Goal: Task Accomplishment & Management: Complete application form

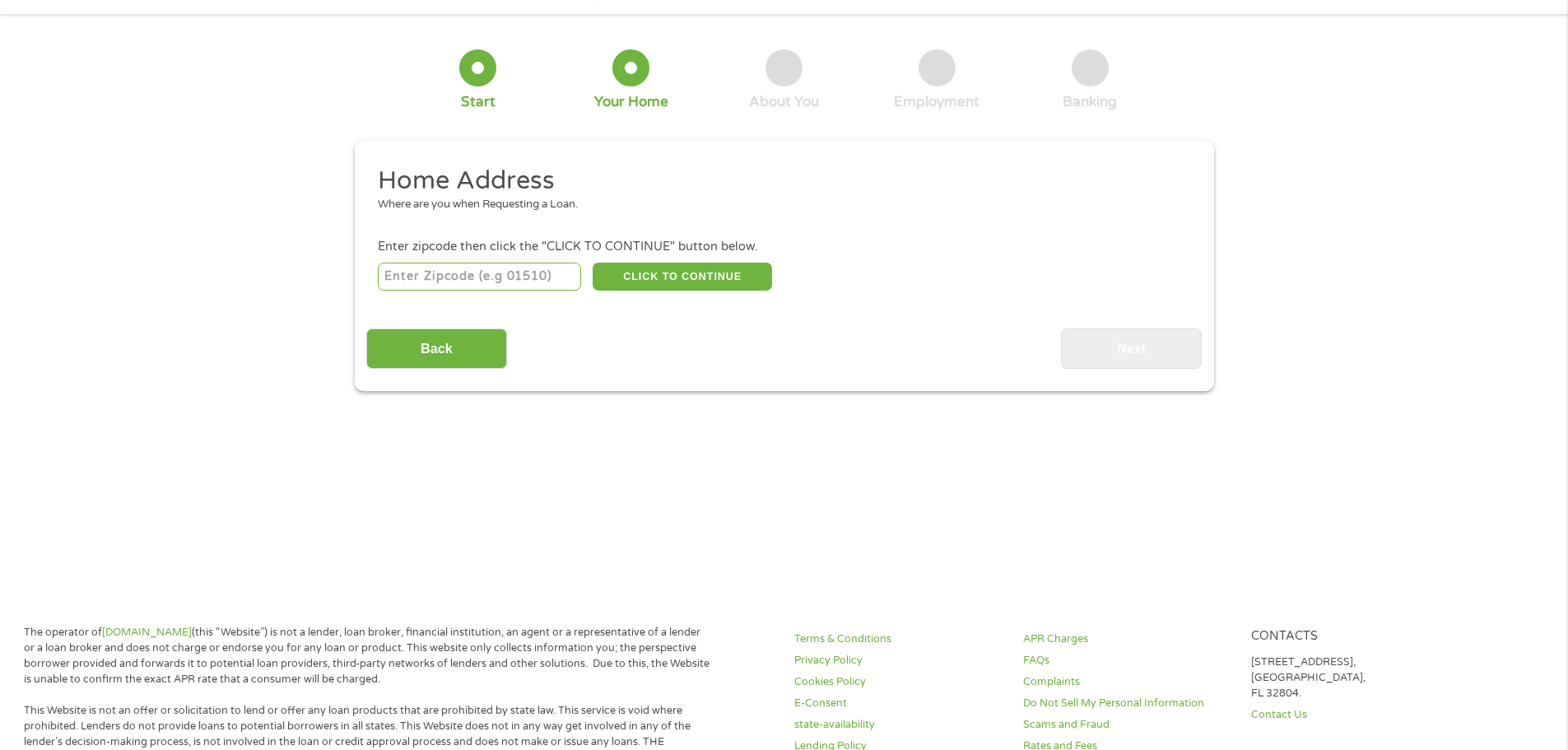
scroll to position [82, 0]
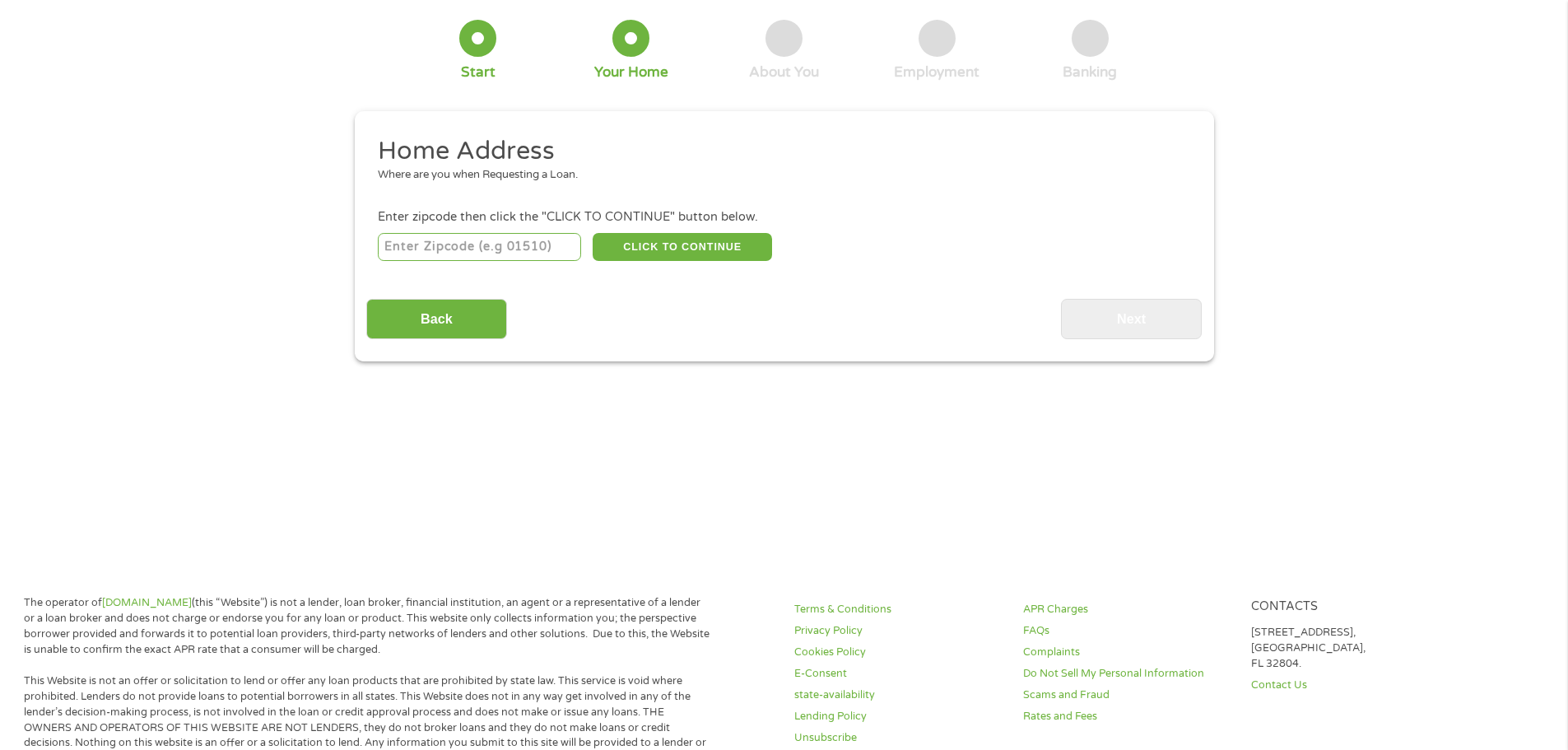
click at [440, 250] on input "number" at bounding box center [479, 247] width 203 height 28
type input "65686"
click at [655, 249] on button "CLICK TO CONTINUE" at bounding box center [682, 247] width 179 height 28
type input "65686"
type input "Kimberling City"
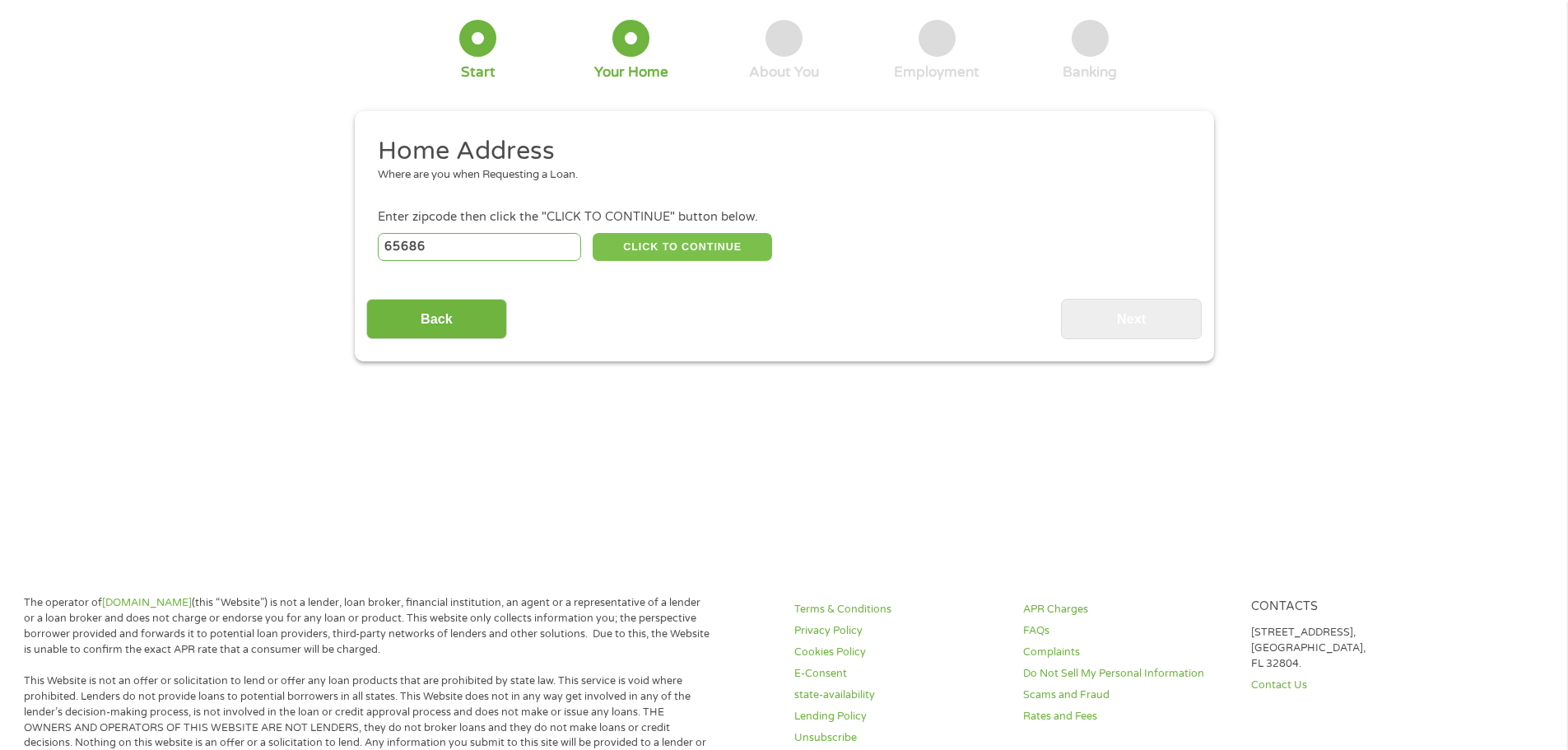
select select "[US_STATE]"
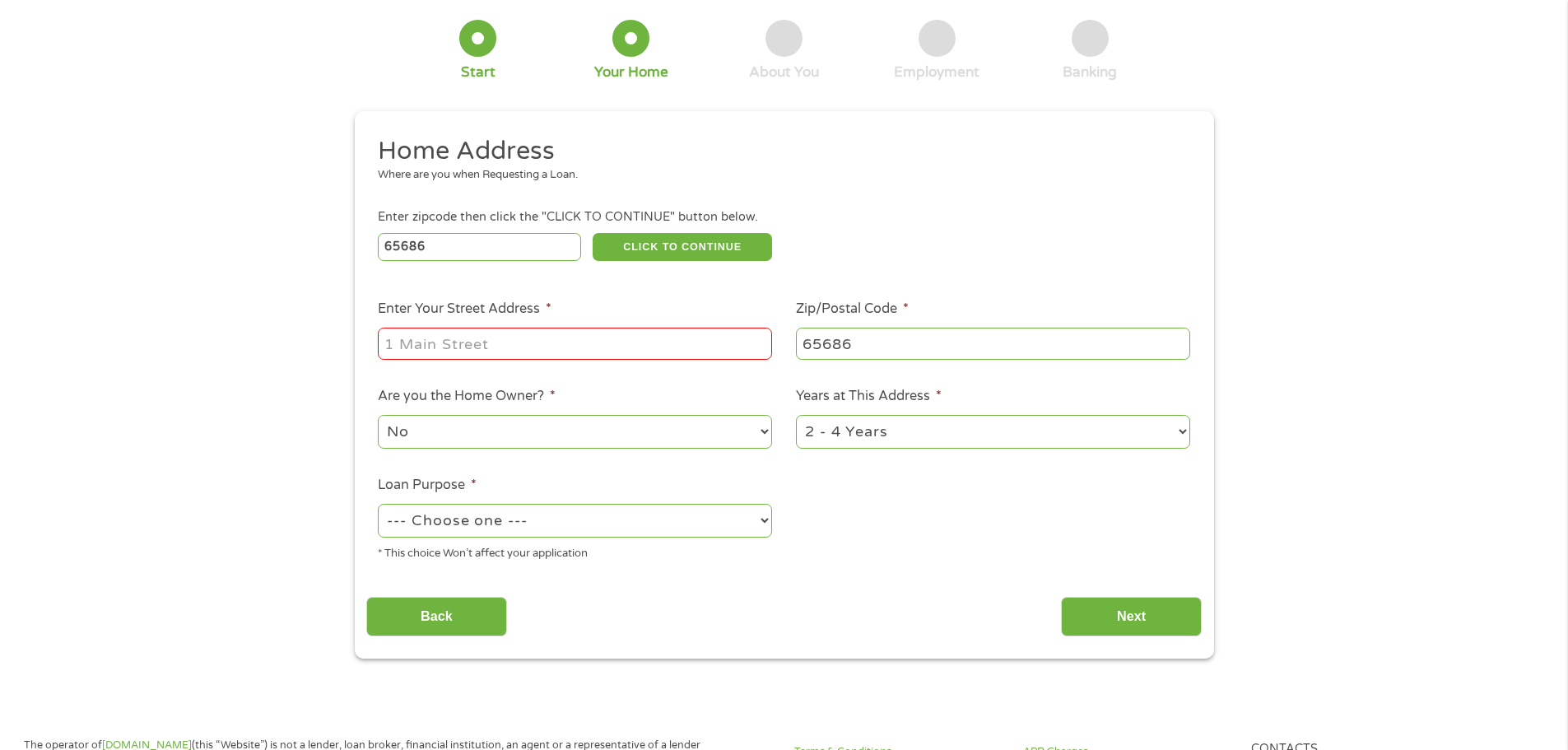
click at [530, 351] on input "Enter Your Street Address *" at bounding box center [575, 343] width 394 height 32
type input "[STREET_ADDRESS]"
click at [543, 441] on select "No Yes" at bounding box center [575, 431] width 394 height 33
click at [378, 415] on select "No Yes" at bounding box center [575, 431] width 394 height 33
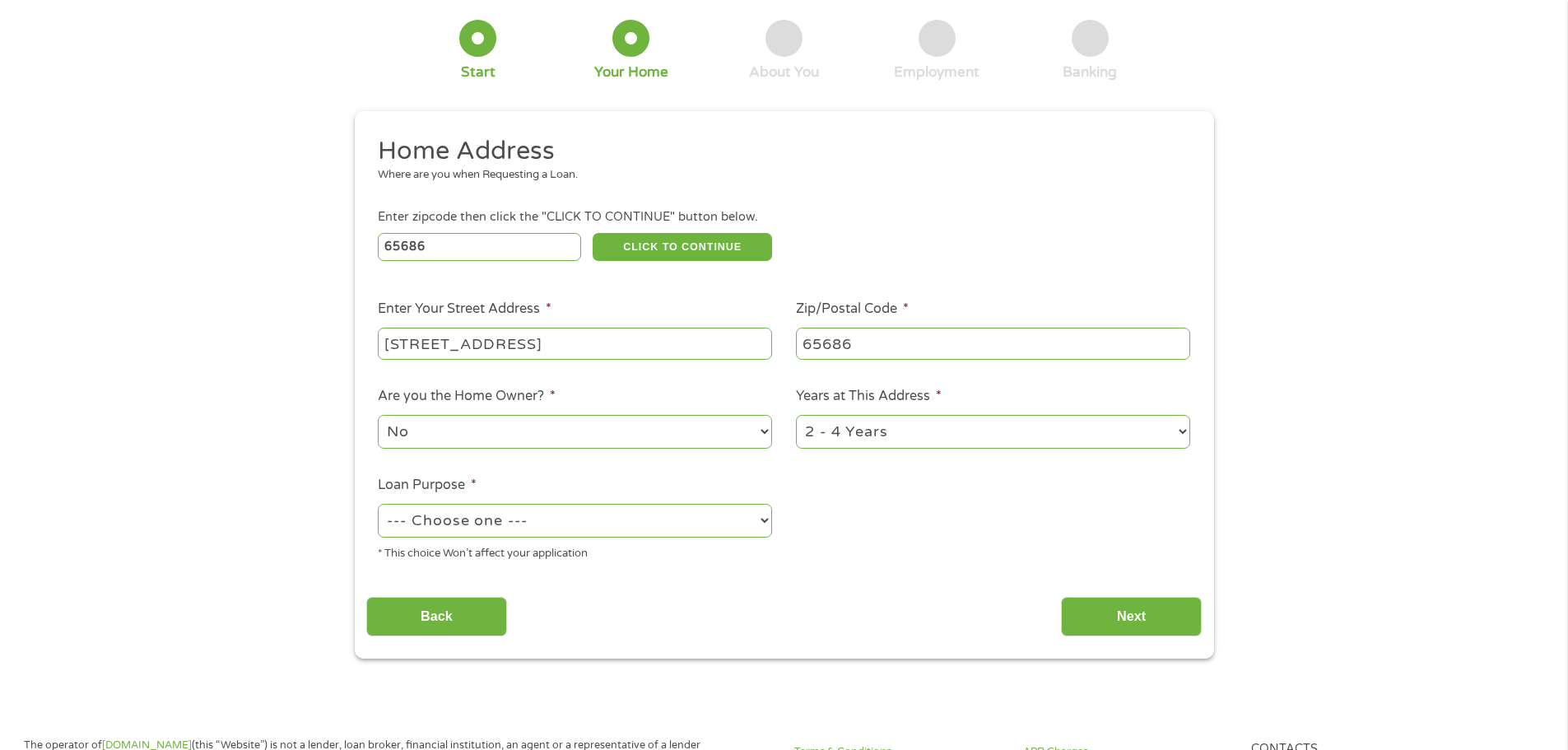
click at [957, 435] on select "1 Year or less 1 - 2 Years 2 - 4 Years Over 4 Years" at bounding box center [993, 431] width 394 height 33
select select "60months"
click at [796, 415] on select "1 Year or less 1 - 2 Years 2 - 4 Years Over 4 Years" at bounding box center [993, 431] width 394 height 33
click at [584, 507] on select "--- Choose one --- Pay Bills Debt Consolidation Home Improvement Major Purchase…" at bounding box center [575, 520] width 394 height 33
select select "paybills"
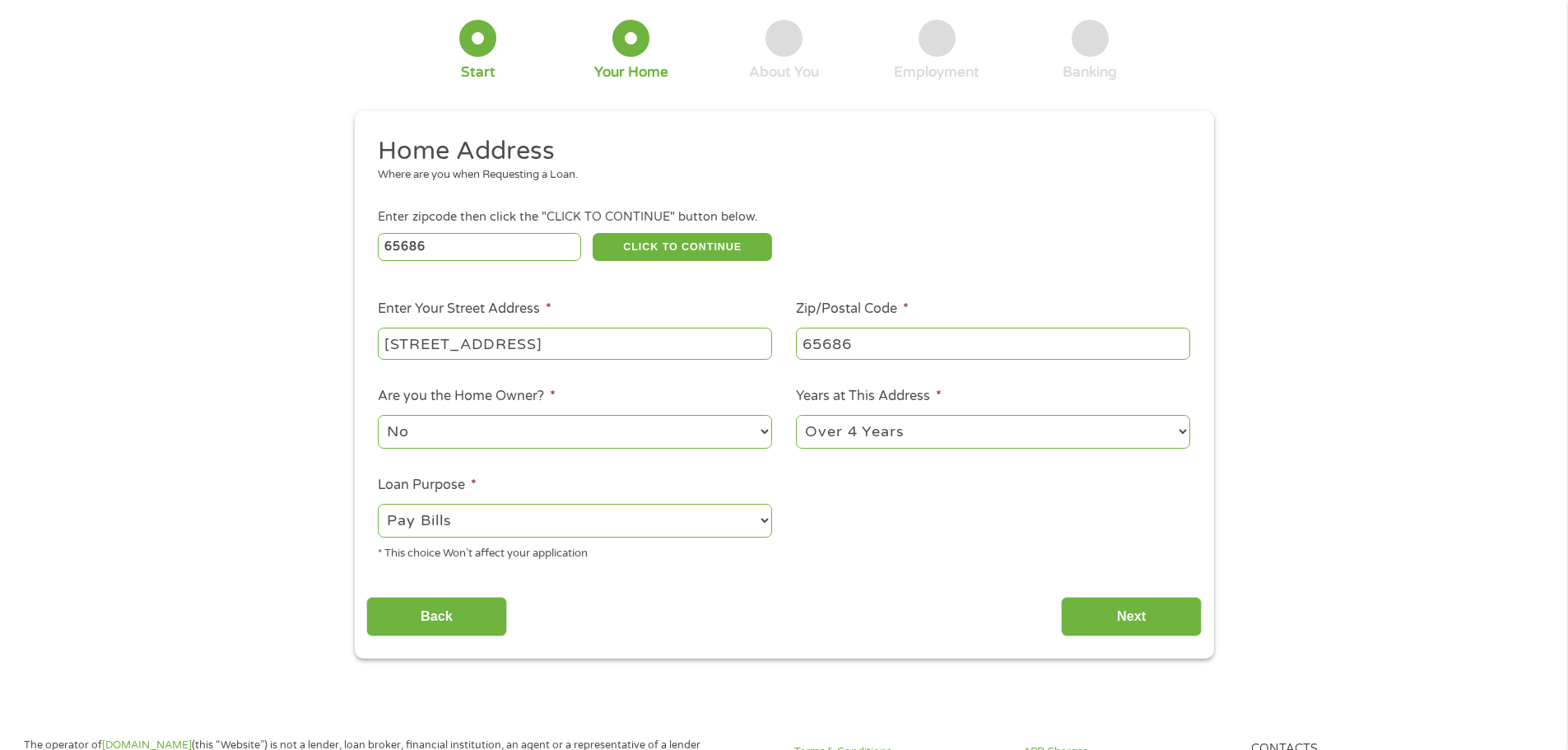
click at [378, 504] on select "--- Choose one --- Pay Bills Debt Consolidation Home Improvement Major Purchase…" at bounding box center [575, 520] width 394 height 33
click at [1145, 627] on input "Next" at bounding box center [1131, 617] width 141 height 40
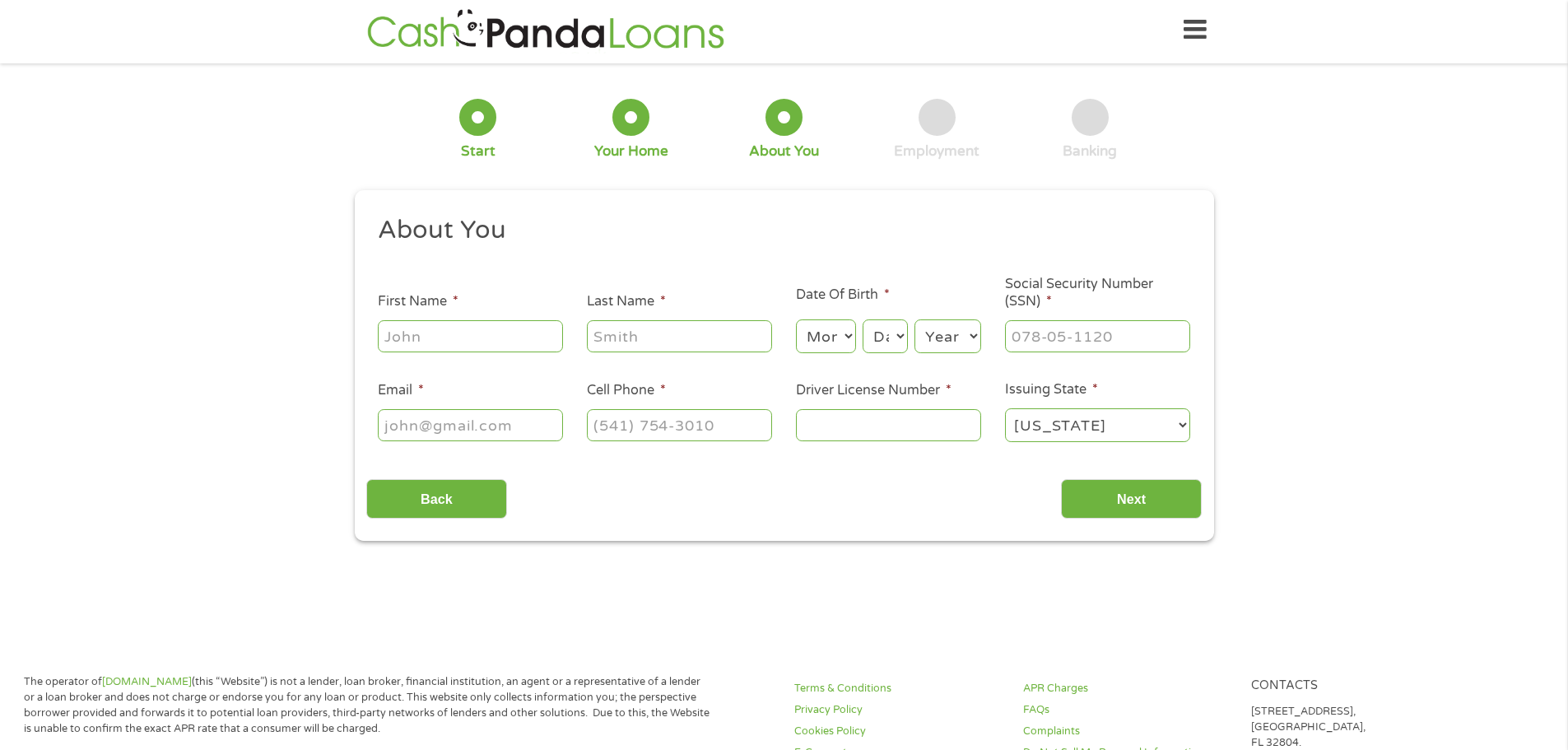
scroll to position [0, 0]
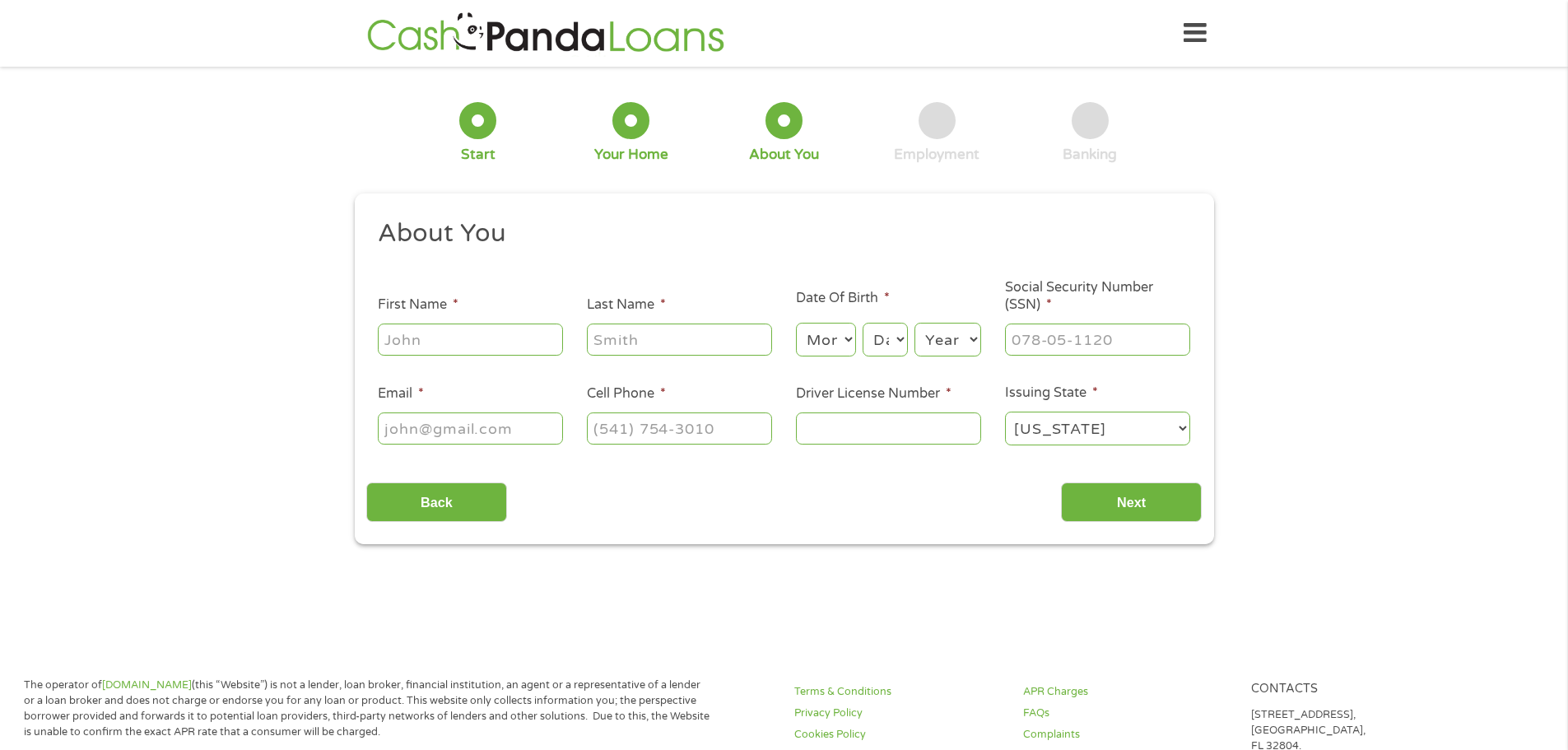
click at [457, 345] on input "First Name *" at bounding box center [470, 339] width 185 height 32
type input "savannah"
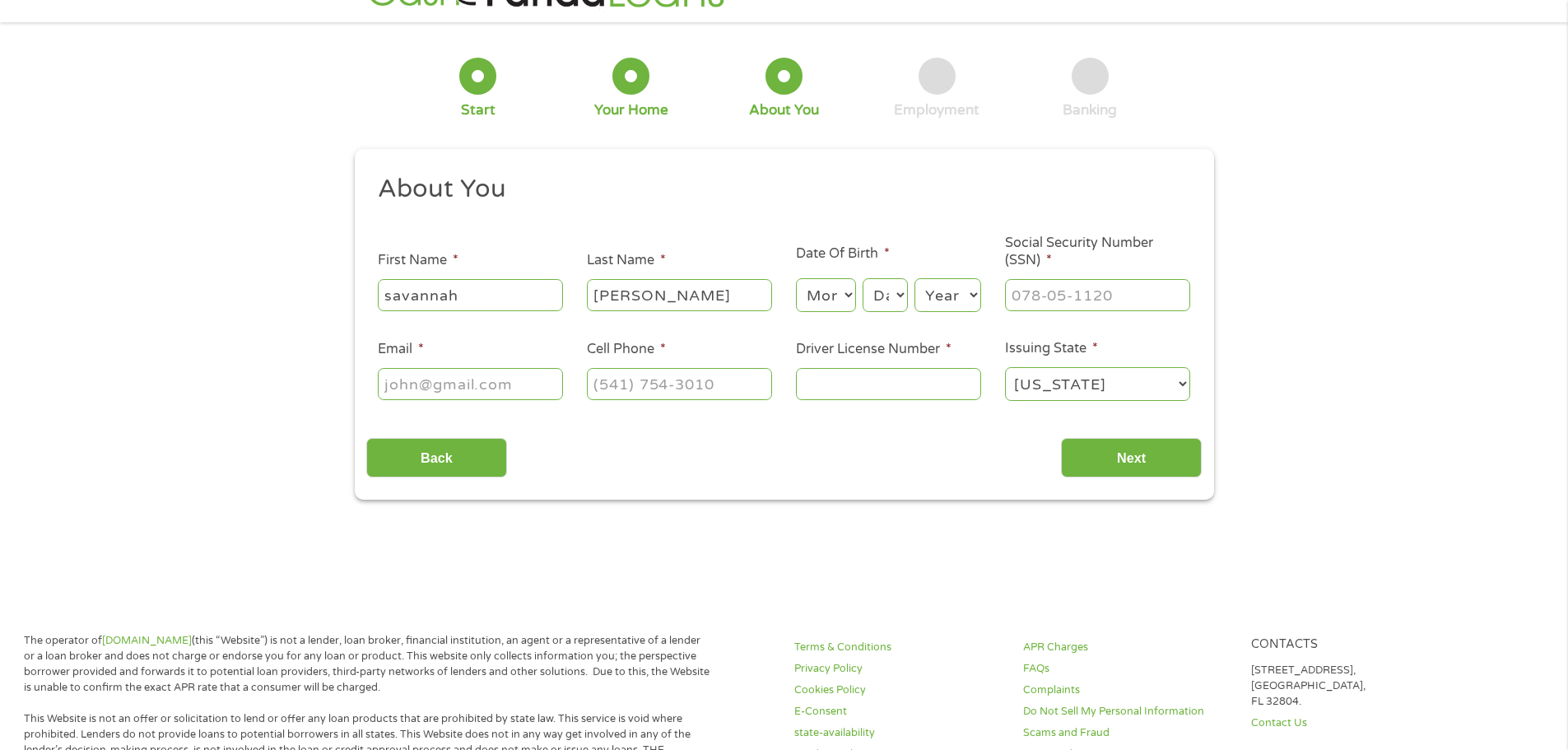
scroll to position [82, 0]
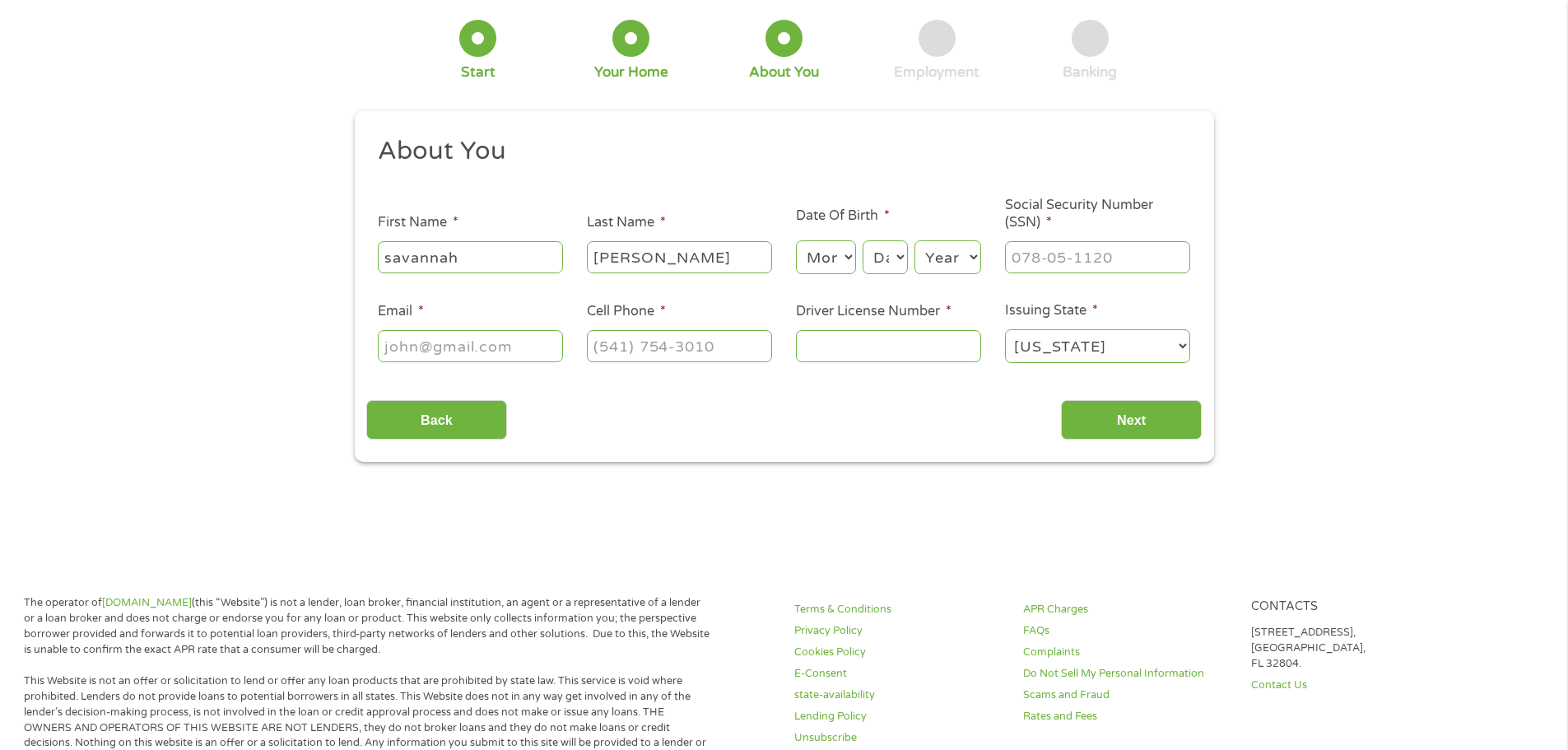
type input "[PERSON_NAME]"
click at [815, 250] on select "Month 1 2 3 4 5 6 7 8 9 10 11 12" at bounding box center [826, 257] width 60 height 33
select select "12"
click at [796, 241] on select "Month 1 2 3 4 5 6 7 8 9 10 11 12" at bounding box center [826, 257] width 60 height 33
click at [898, 267] on select "Day 1 2 3 4 5 6 7 8 9 10 11 12 13 14 15 16 17 18 19 20 21 22 23 24 25 26 27 28 …" at bounding box center [885, 257] width 45 height 33
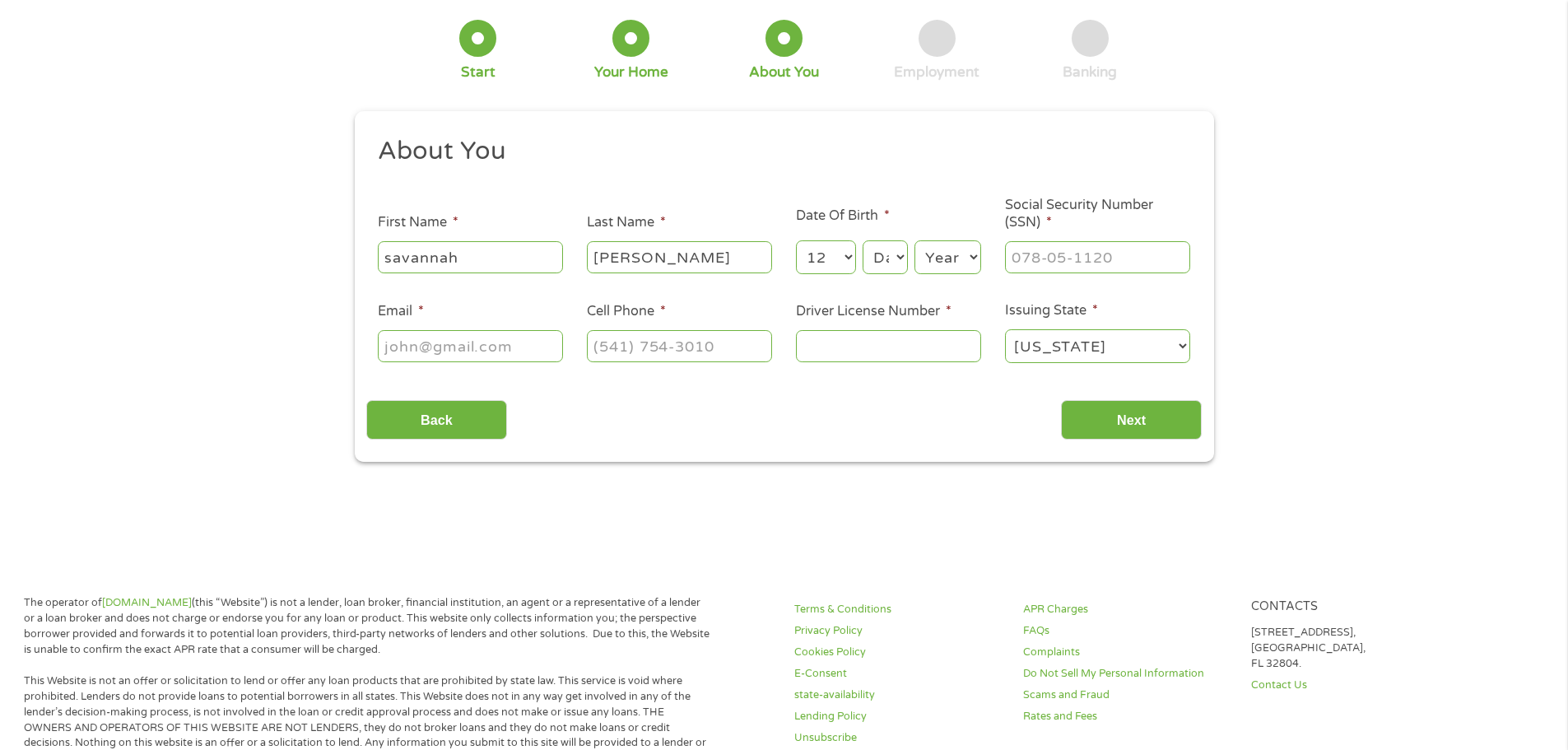
select select "29"
click at [863, 241] on select "Day 1 2 3 4 5 6 7 8 9 10 11 12 13 14 15 16 17 18 19 20 21 22 23 24 25 26 27 28 …" at bounding box center [885, 257] width 45 height 33
click at [961, 263] on select "Year [DATE] 2006 2005 2004 2003 2002 2001 2000 1999 1998 1997 1996 1995 1994 19…" at bounding box center [948, 257] width 67 height 33
select select "1986"
click at [914, 241] on select "Year [DATE] 2006 2005 2004 2003 2002 2001 2000 1999 1998 1997 1996 1995 1994 19…" at bounding box center [948, 257] width 67 height 33
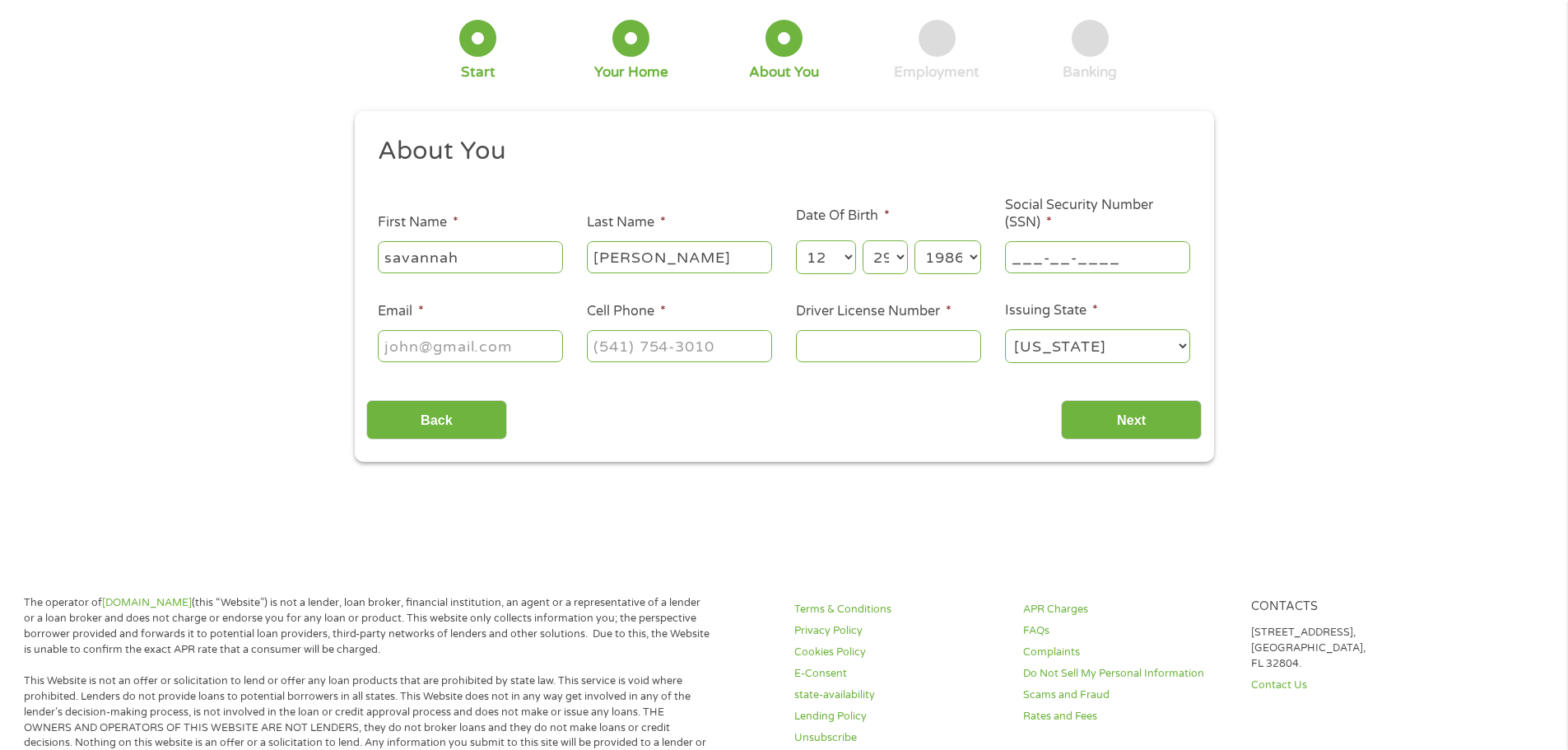
click at [1054, 243] on input "___-__-____" at bounding box center [1098, 256] width 185 height 32
type input "420-39-9206"
click at [1344, 443] on div "1 Start 2 Your Home 3 About You 4 Employment 5 Banking 6 This field is hidden w…" at bounding box center [784, 229] width 1568 height 466
click at [425, 340] on input "Email *" at bounding box center [470, 345] width 185 height 32
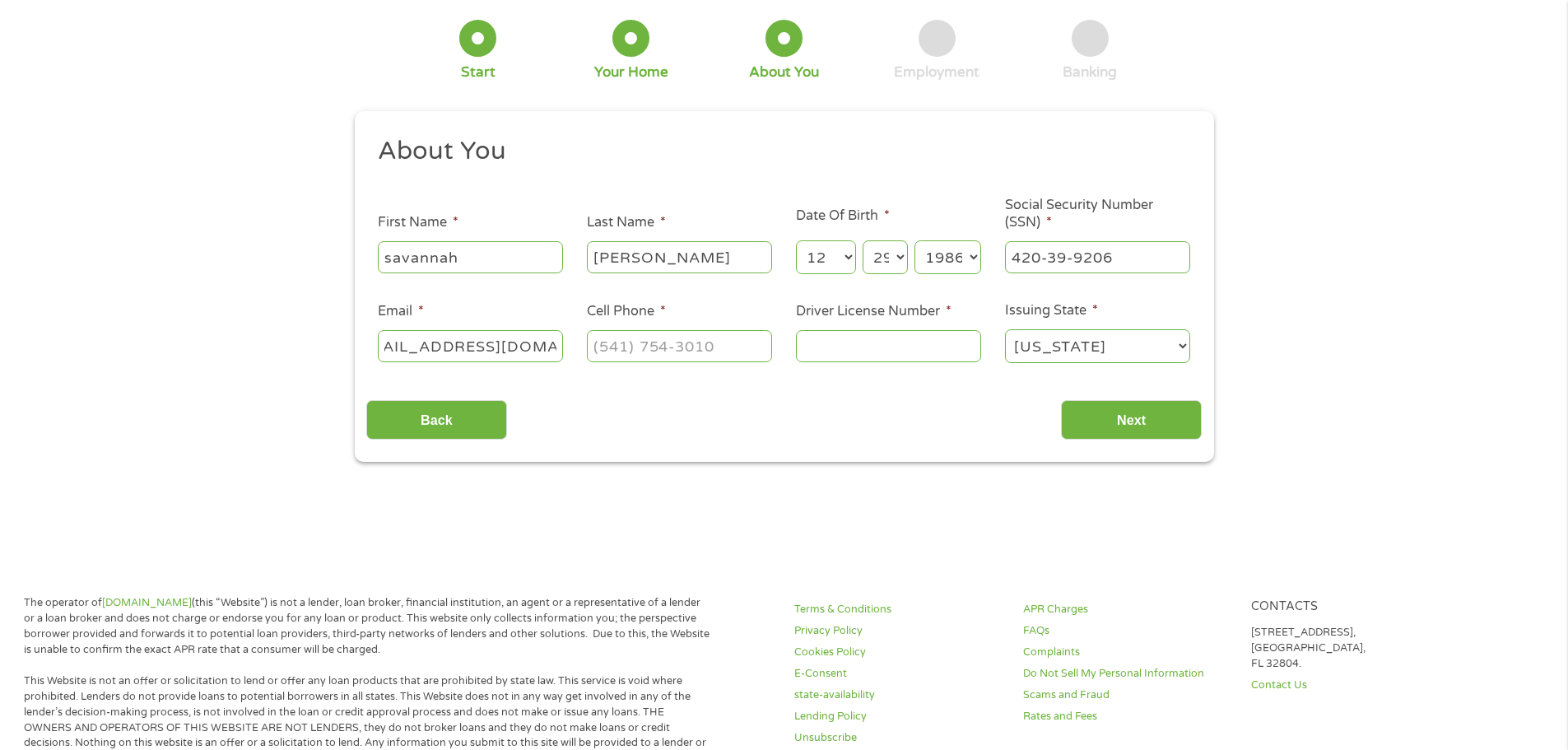
type input "[EMAIL_ADDRESS][DOMAIN_NAME]"
click at [663, 347] on input "(___) ___-____" at bounding box center [679, 345] width 185 height 32
type input "[PHONE_NUMBER]"
click at [842, 355] on input "Driver License Number *" at bounding box center [889, 345] width 185 height 32
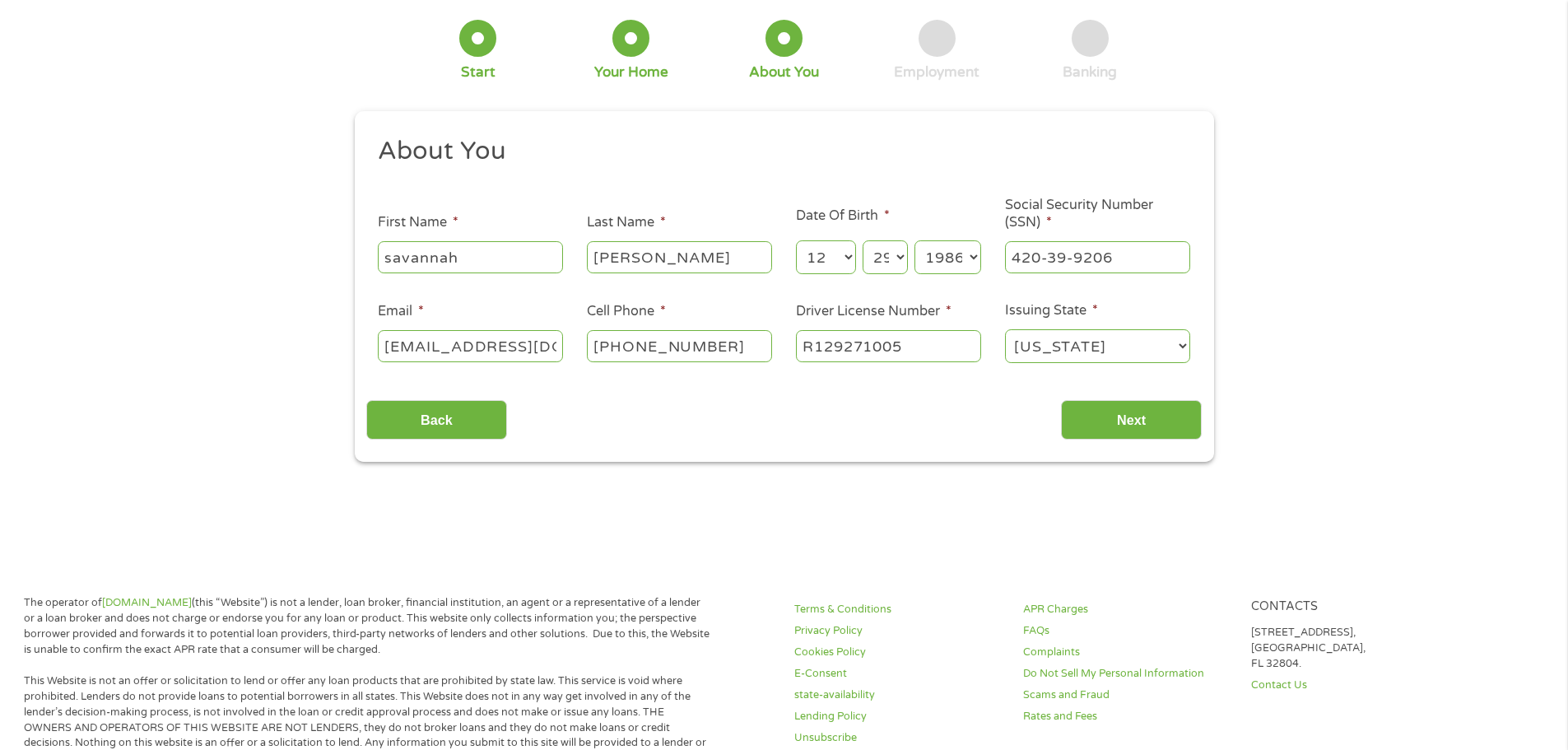
type input "R129271005"
click at [1173, 443] on div "This field is hidden when viewing the form gclid This field is hidden when view…" at bounding box center [784, 287] width 859 height 351
click at [1149, 423] on input "Next" at bounding box center [1131, 420] width 141 height 40
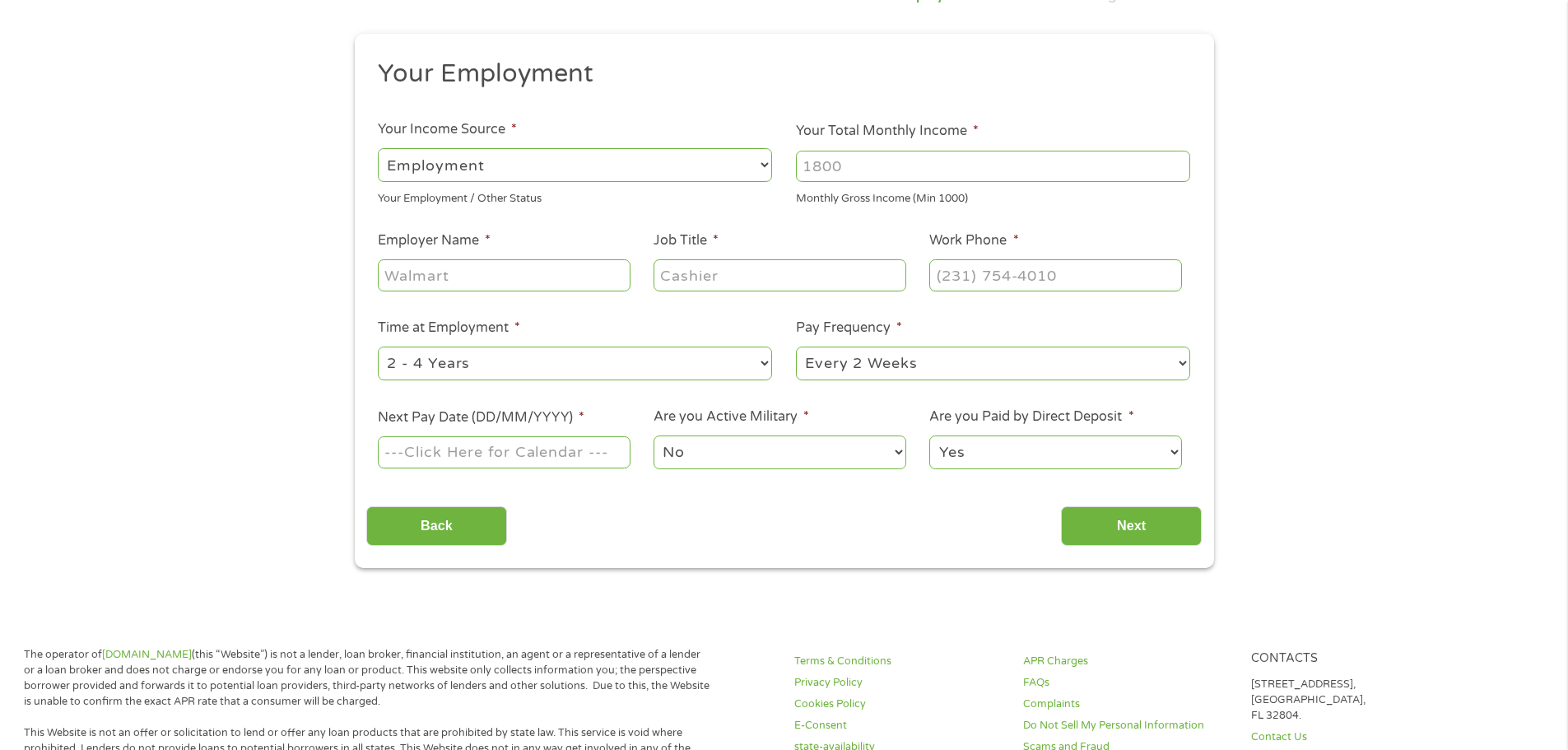
scroll to position [165, 0]
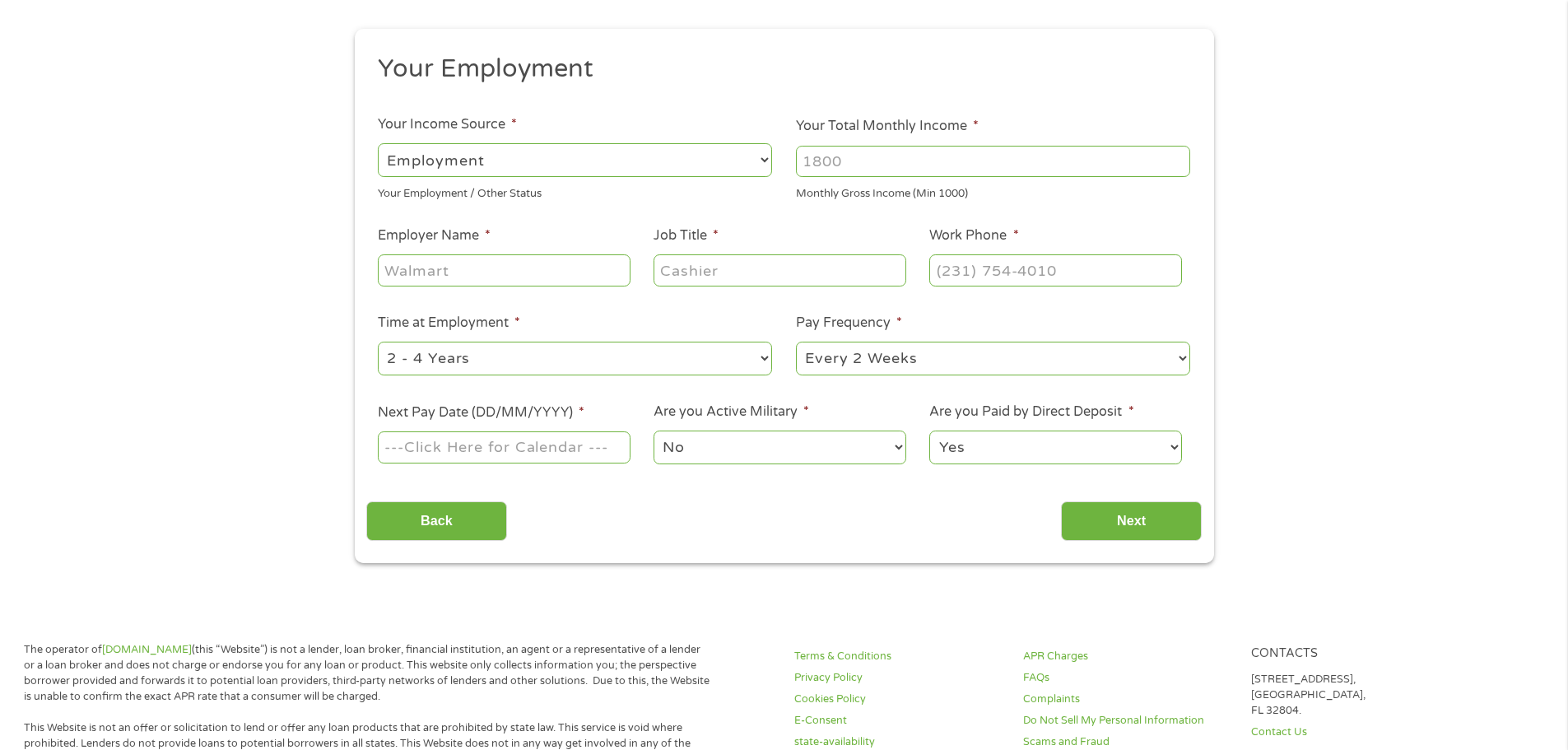
click at [913, 160] on input "Your Total Monthly Income *" at bounding box center [993, 161] width 394 height 32
click at [1176, 166] on input "1000" at bounding box center [993, 161] width 394 height 32
type input "2500"
click at [495, 271] on input "Employer Name *" at bounding box center [504, 270] width 252 height 32
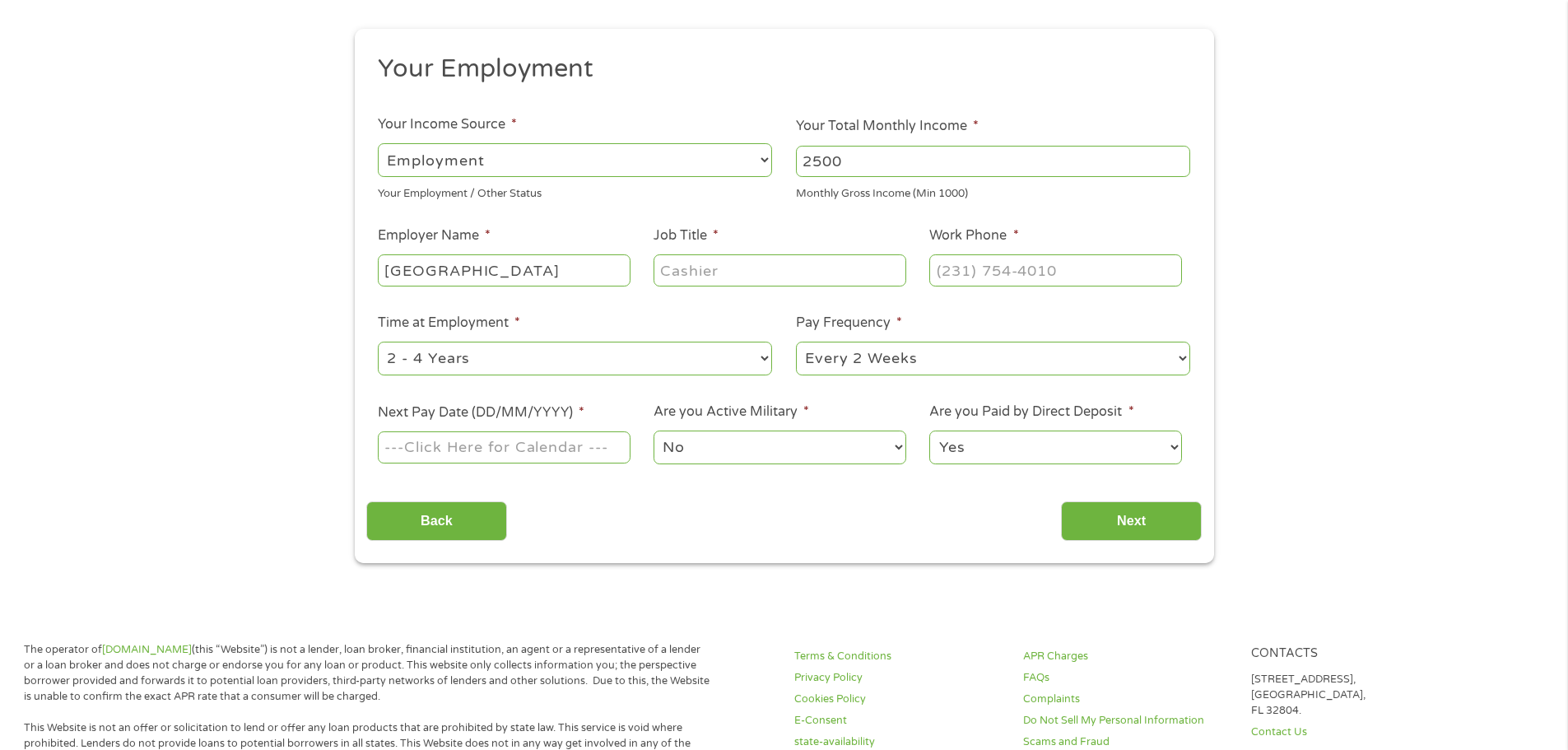
type input "[GEOGRAPHIC_DATA]"
click at [709, 275] on input "Job Title *" at bounding box center [780, 270] width 252 height 32
type input "front desk"
click at [1003, 282] on input "(___) ___-____" at bounding box center [1056, 270] width 252 height 32
type input "[PHONE_NUMBER]"
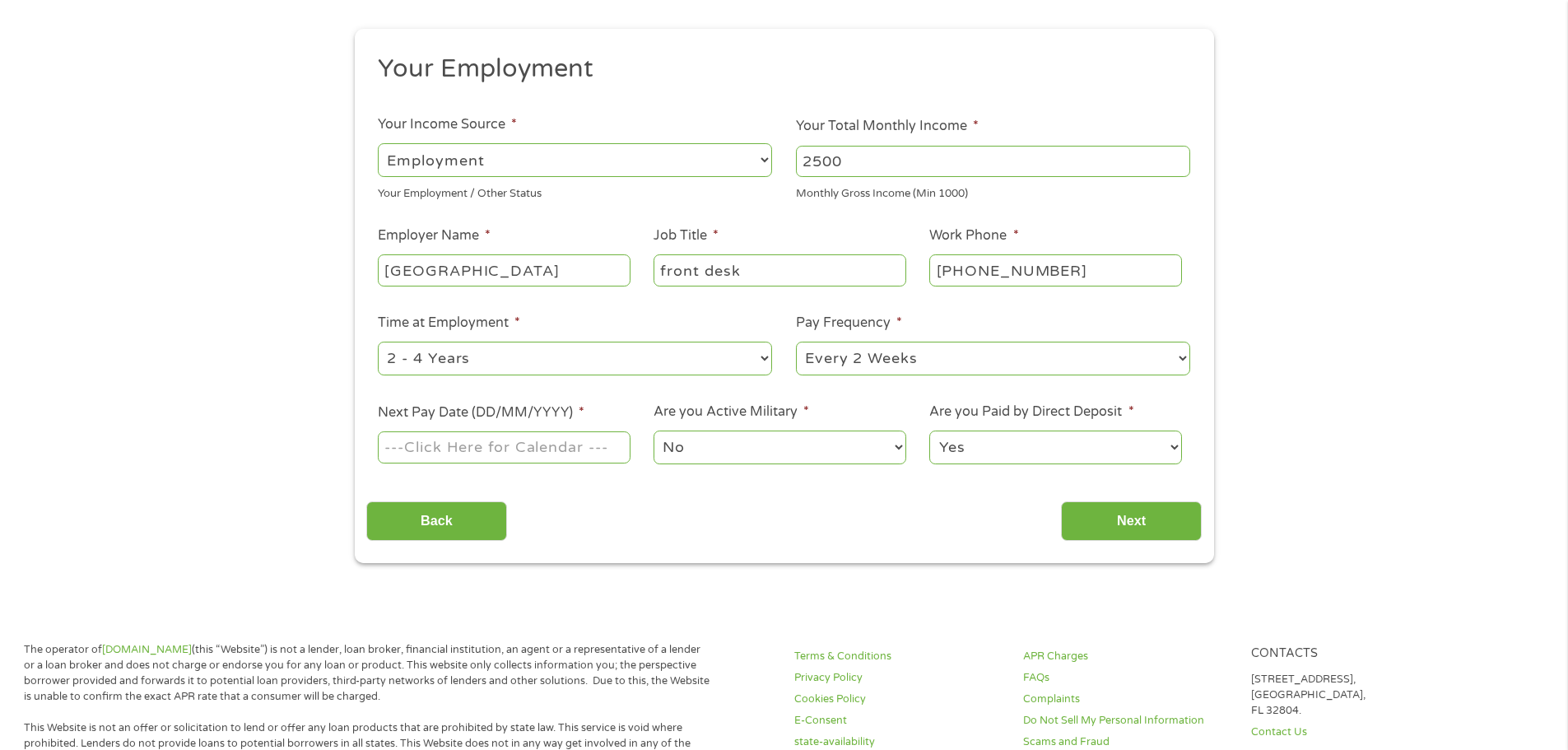
click at [505, 451] on body "Home Get Loan Offer How it works FAQs Blog Cash Loans Quick Loans Online Loans …" at bounding box center [784, 733] width 1568 height 1795
click at [505, 451] on input "Next Pay Date (DD/MM/YYYY) *" at bounding box center [504, 447] width 252 height 32
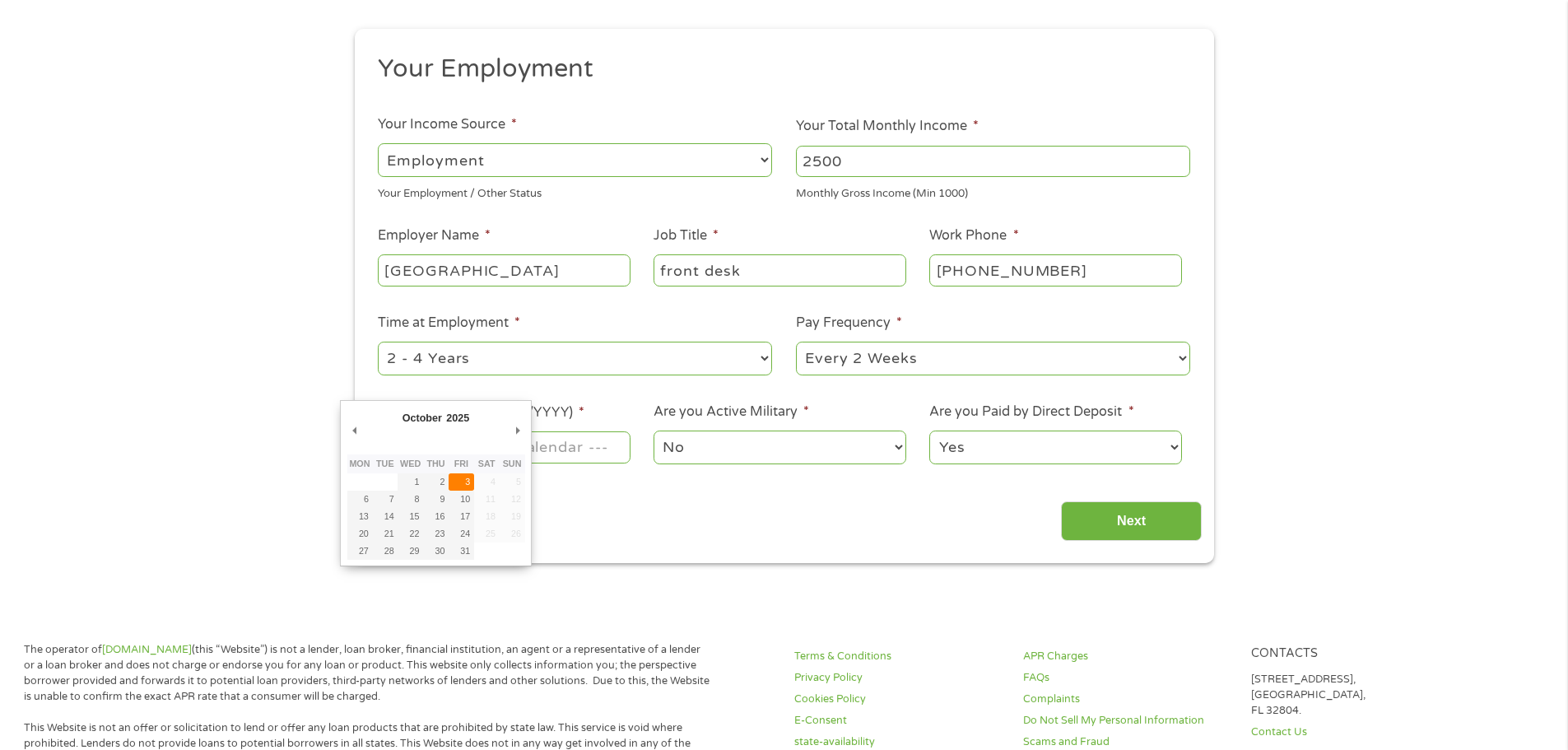
type input "[DATE]"
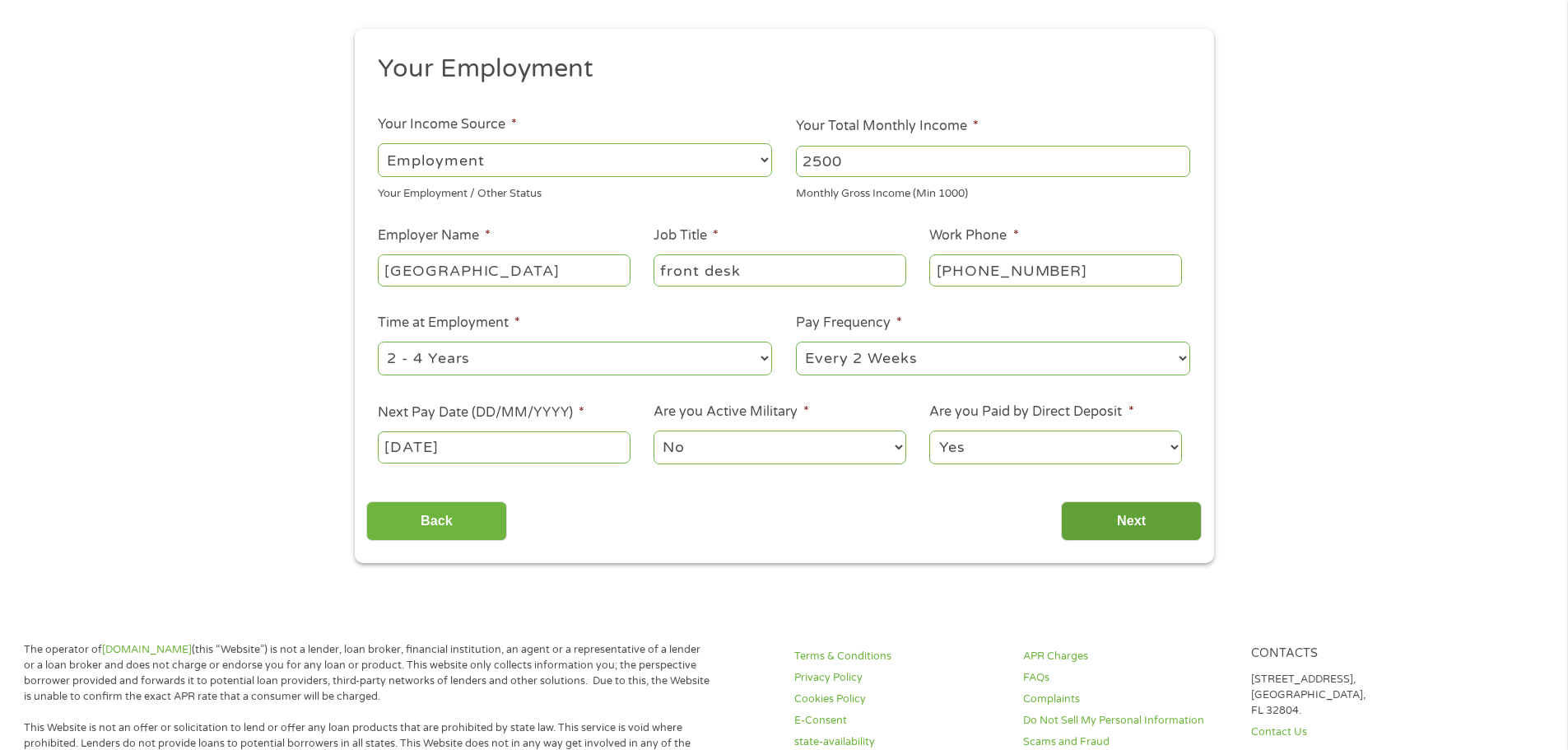
click at [1164, 523] on input "Next" at bounding box center [1131, 521] width 141 height 40
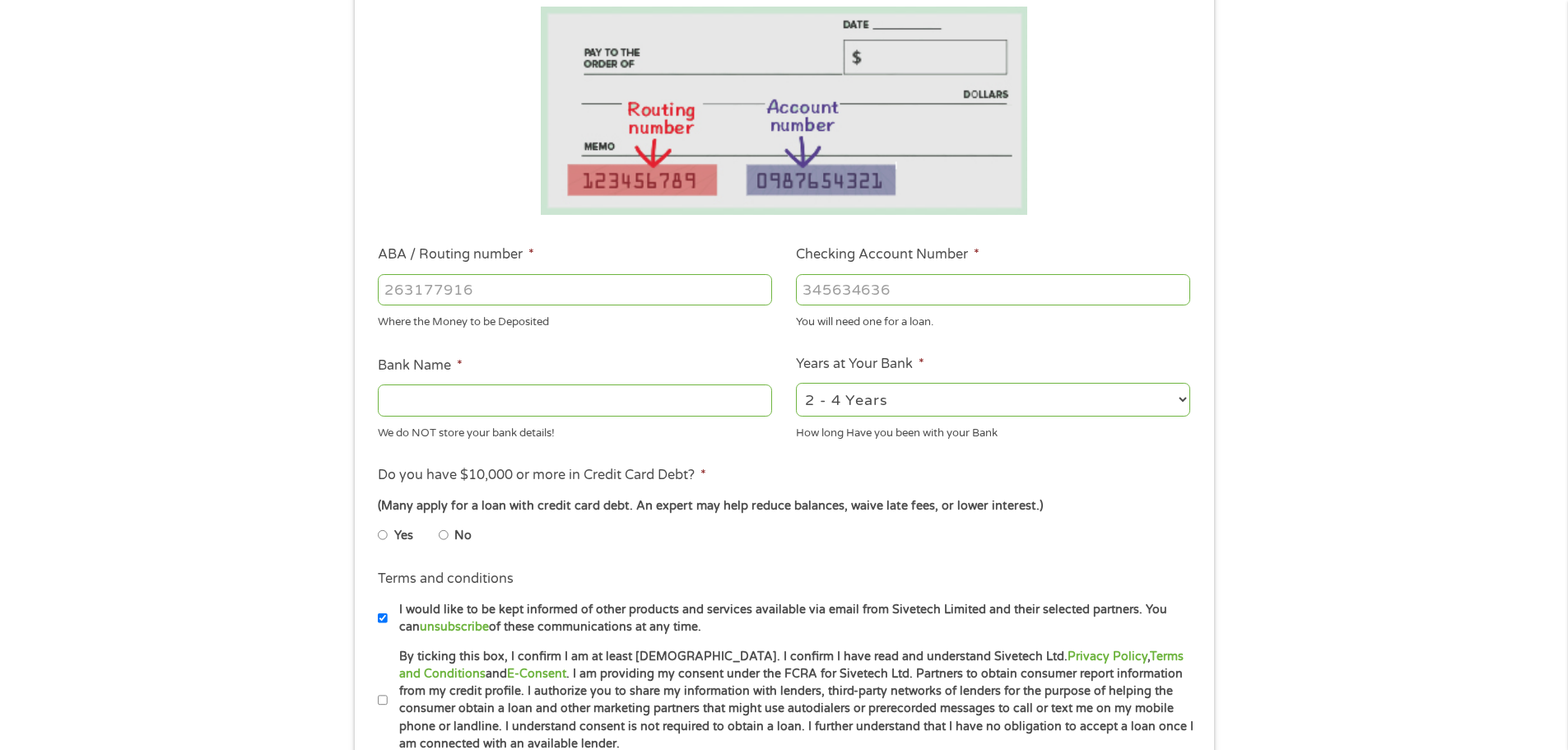
scroll to position [329, 0]
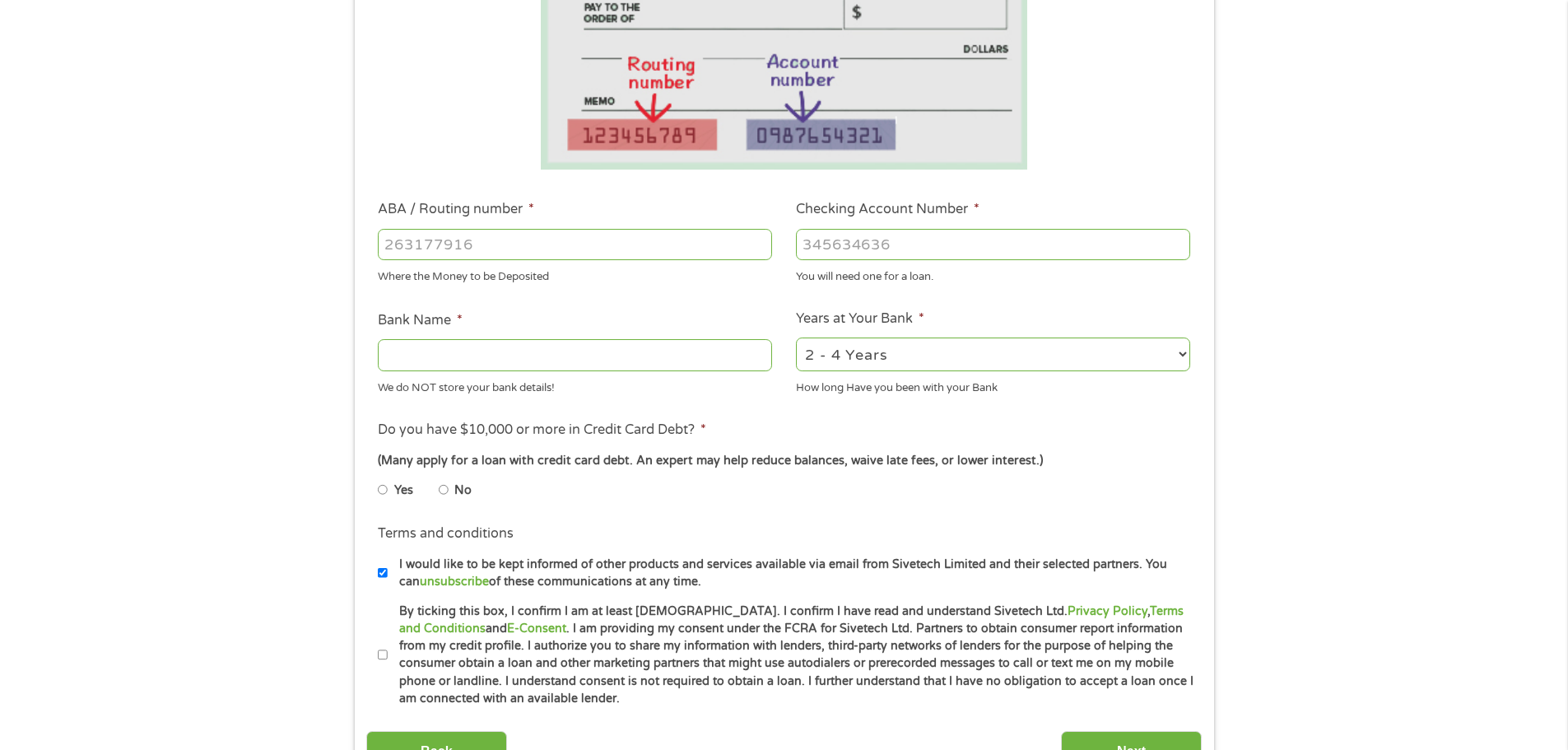
click at [442, 493] on input "No" at bounding box center [444, 489] width 10 height 27
radio input "true"
click at [504, 343] on input "Bank Name *" at bounding box center [575, 355] width 394 height 32
type input "central bank"
click at [656, 472] on li "Do you have $10,000 or more in Credit Card Debt? * (Many apply for a loan with …" at bounding box center [784, 466] width 835 height 93
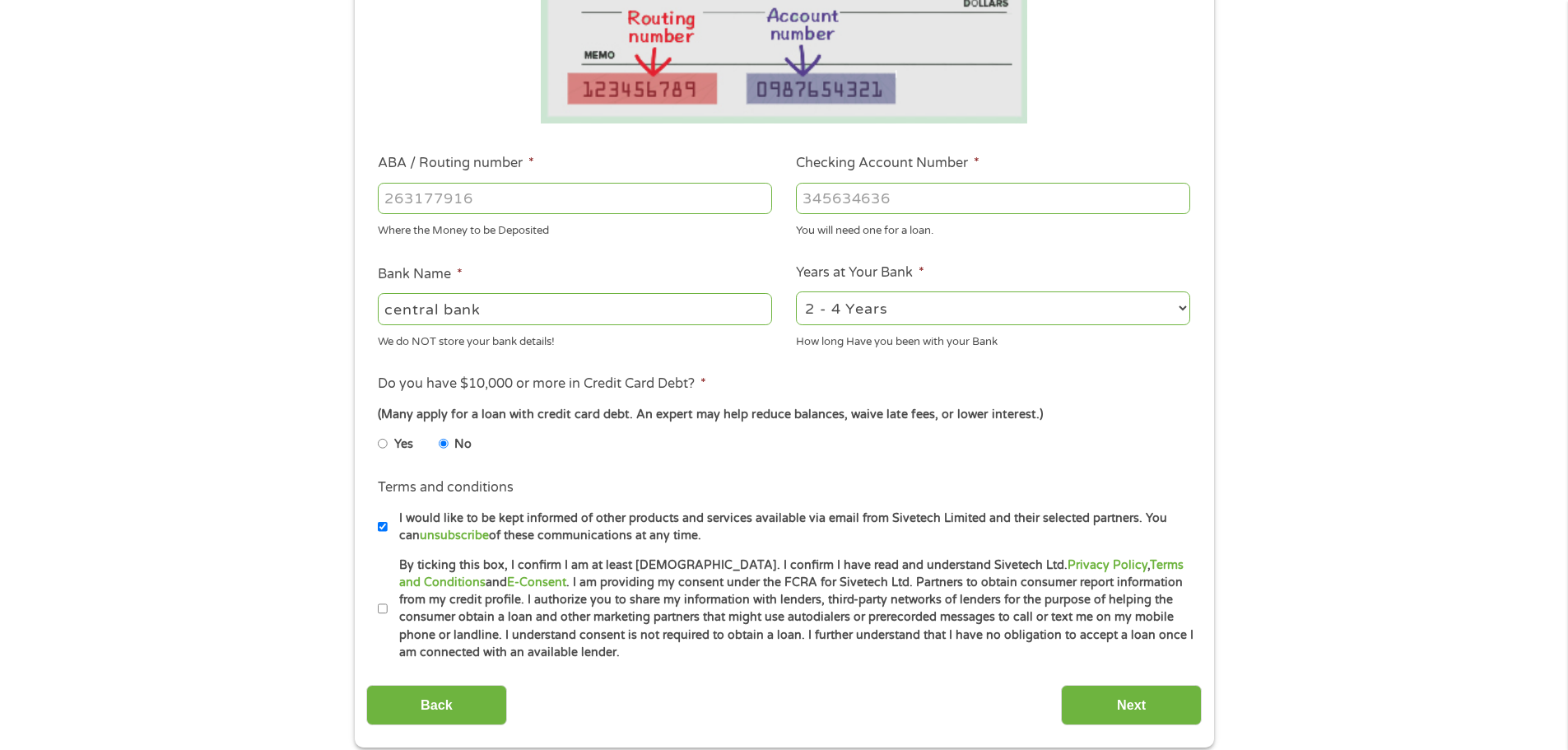
scroll to position [494, 0]
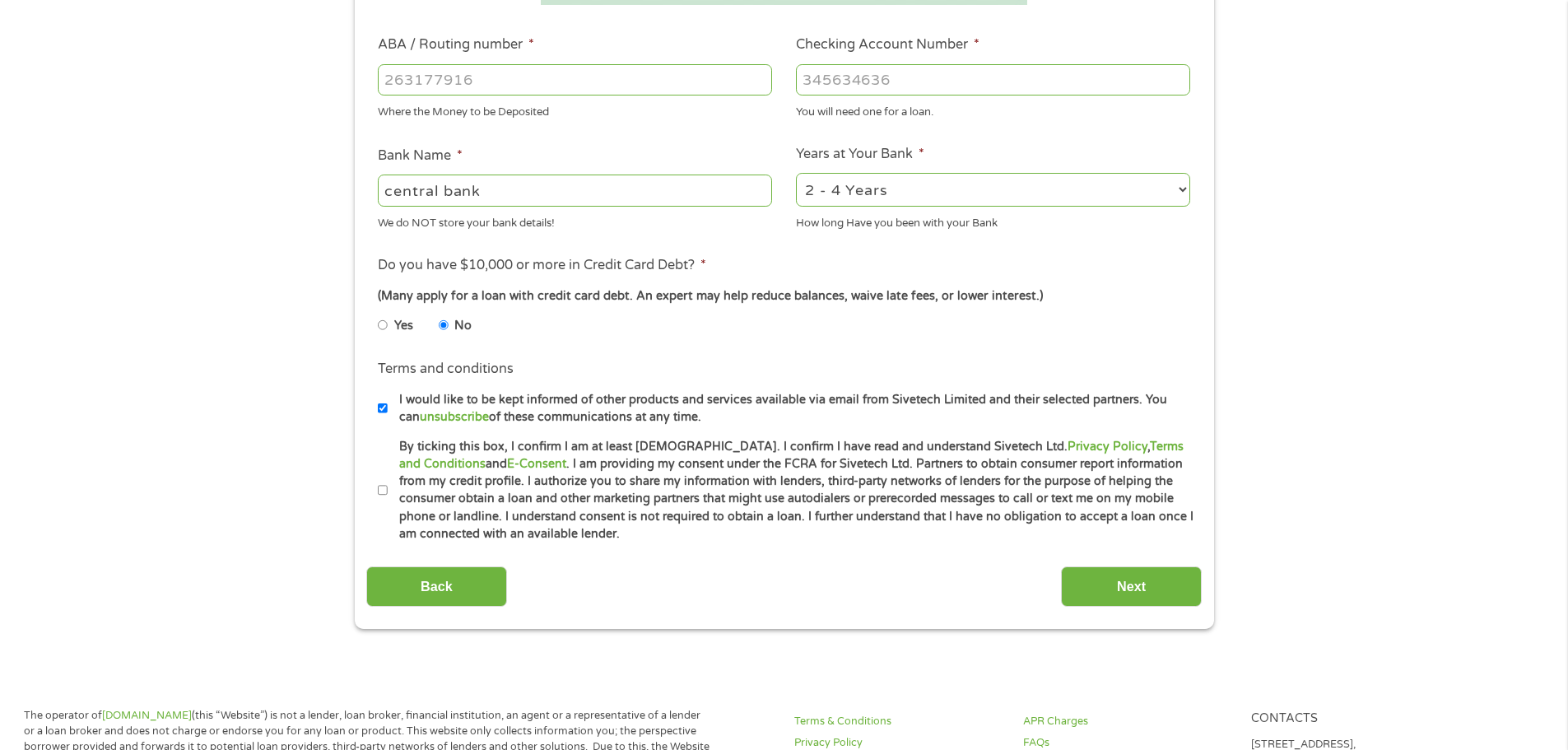
drag, startPoint x: 382, startPoint y: 491, endPoint x: 496, endPoint y: 493, distance: 114.0
click at [382, 489] on input "By ticking this box, I confirm I am at least [DEMOGRAPHIC_DATA]. I confirm I ha…" at bounding box center [383, 490] width 10 height 27
checkbox input "true"
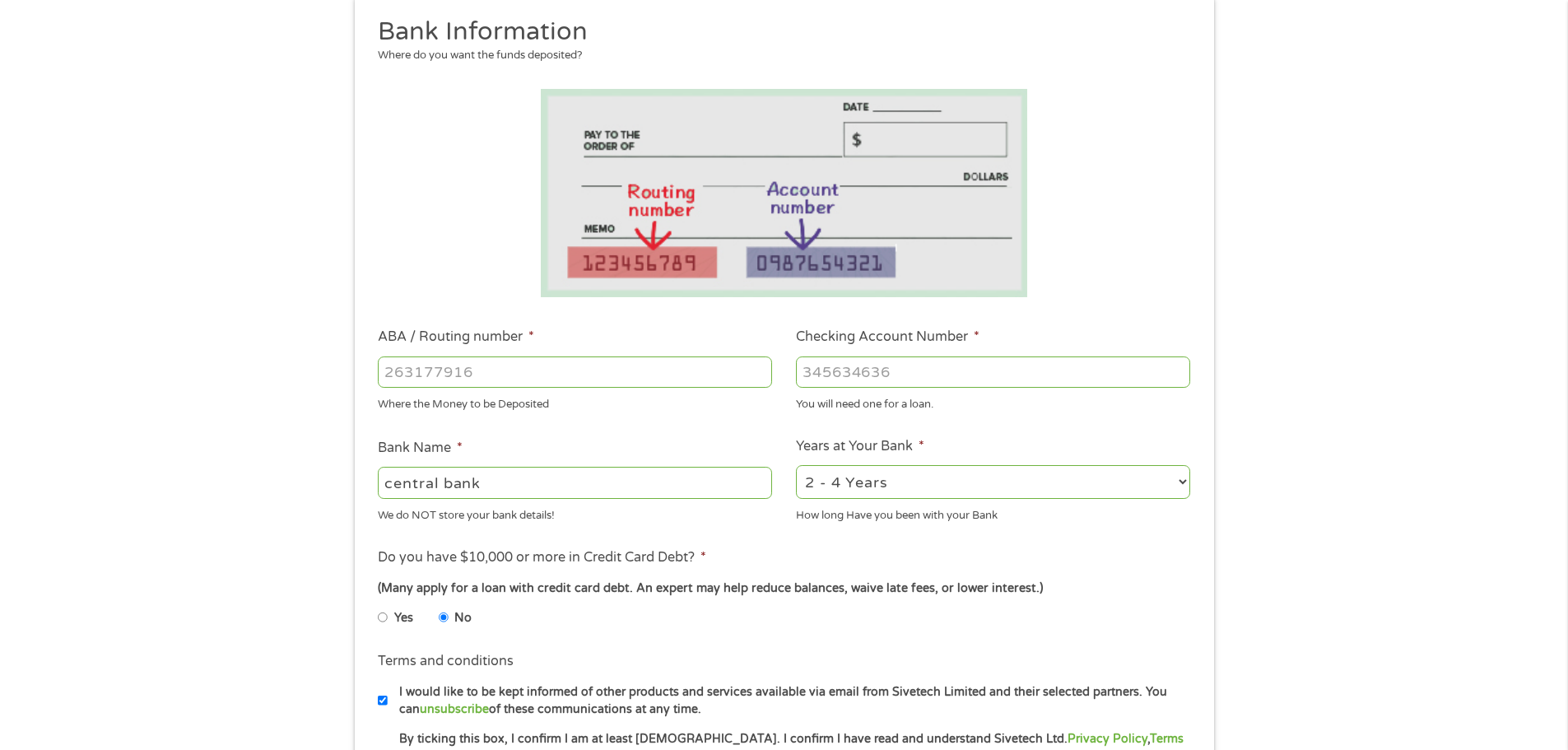
scroll to position [165, 0]
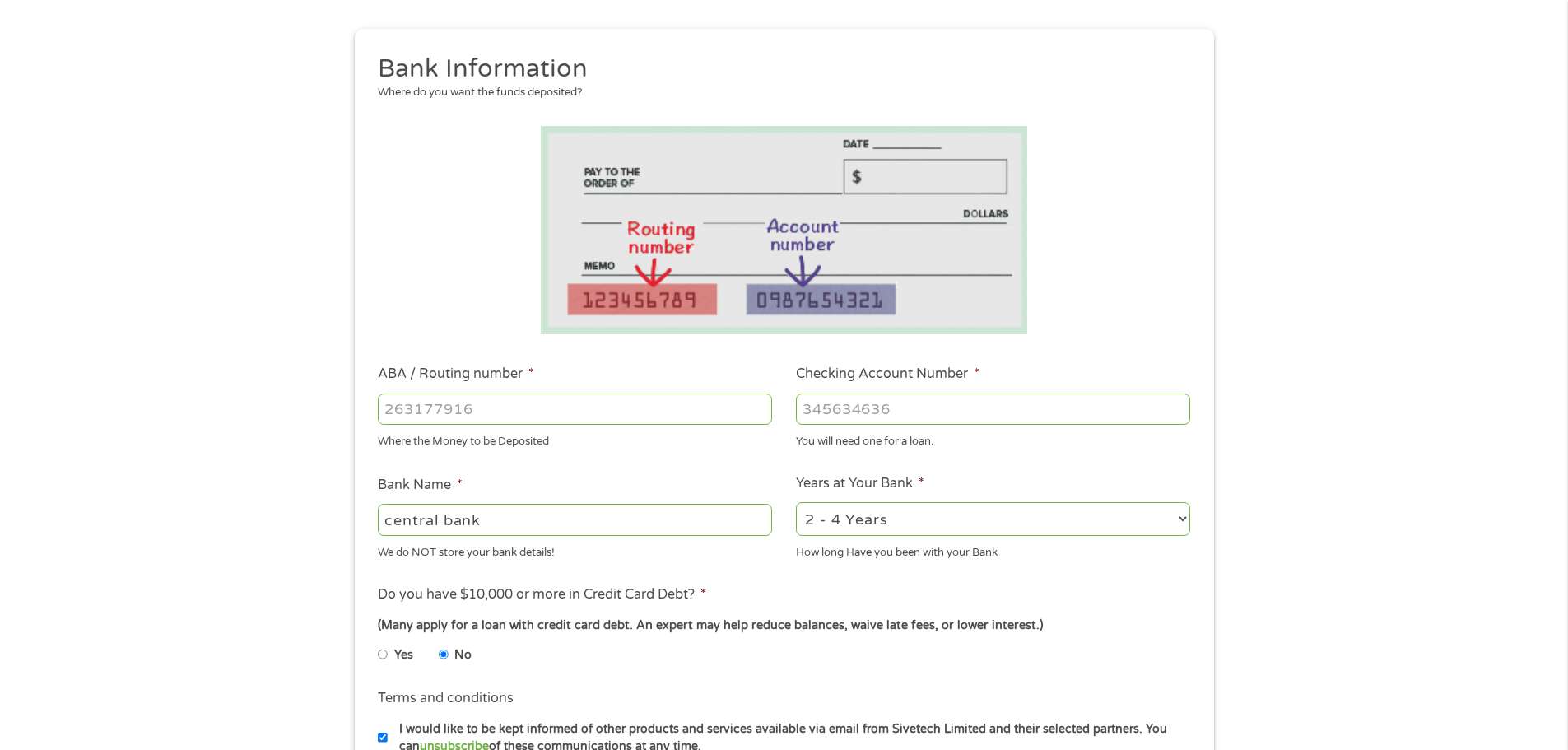
click at [562, 400] on input "ABA / Routing number *" at bounding box center [575, 409] width 394 height 32
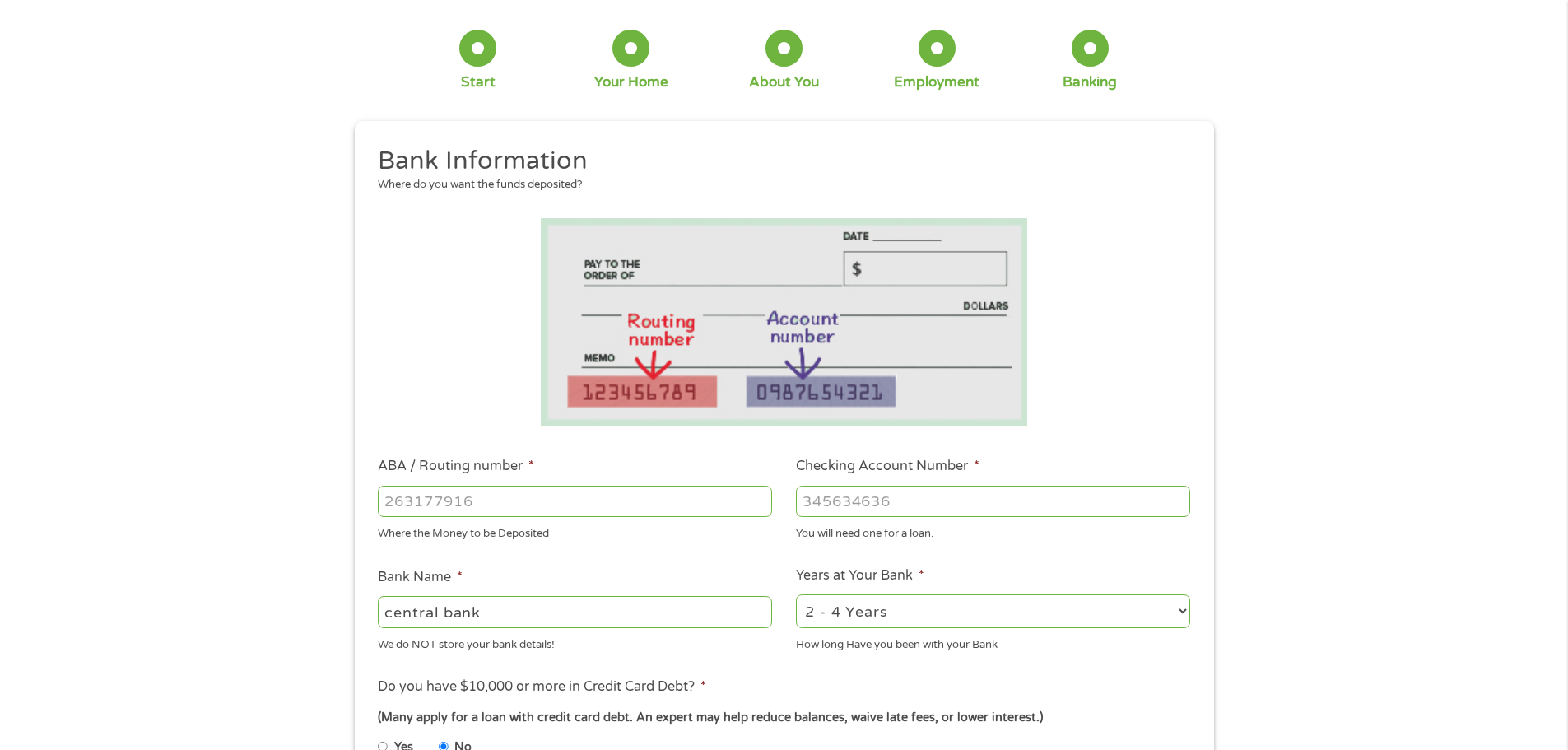
scroll to position [0, 0]
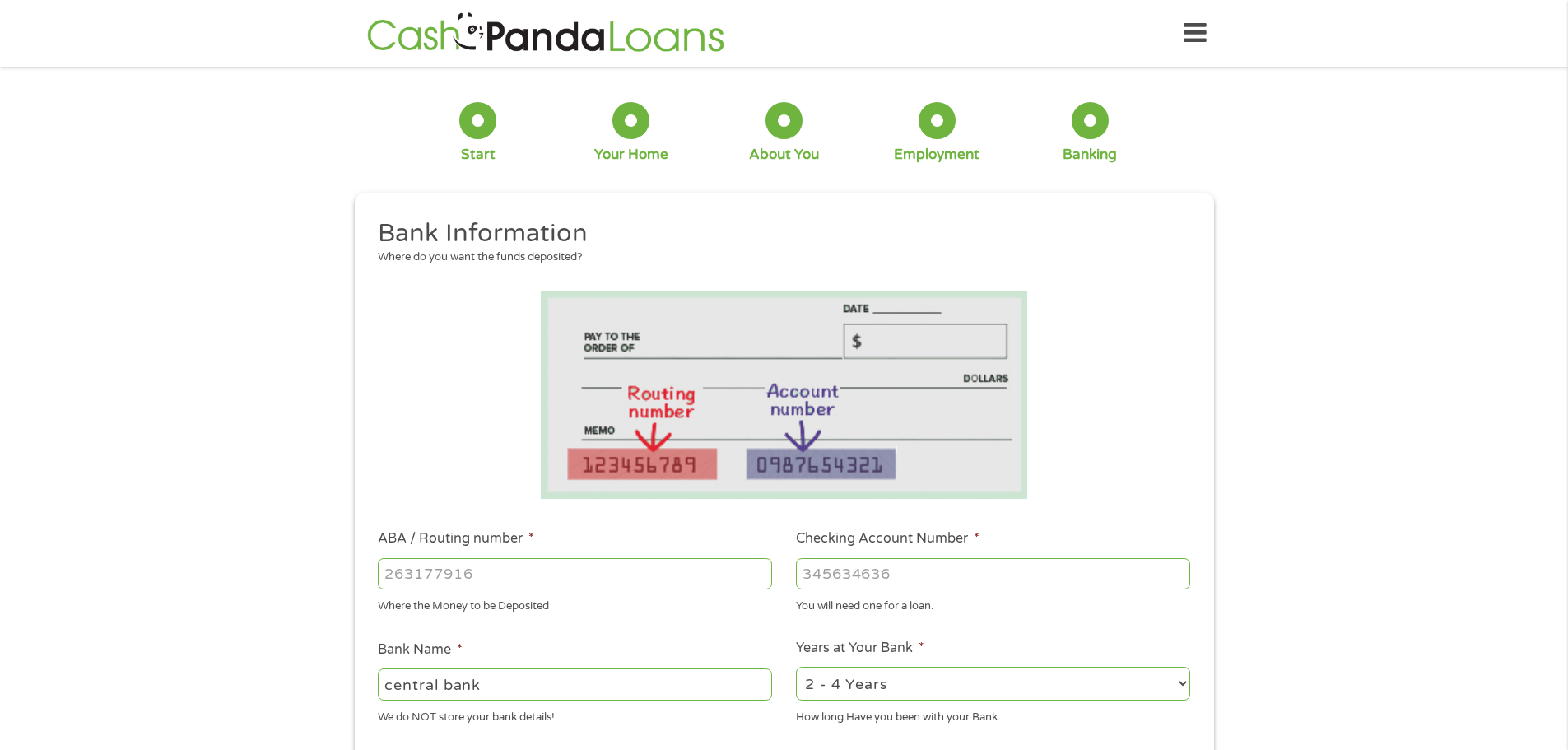
click at [1199, 23] on icon at bounding box center [1195, 33] width 23 height 40
